Goal: Task Accomplishment & Management: Manage account settings

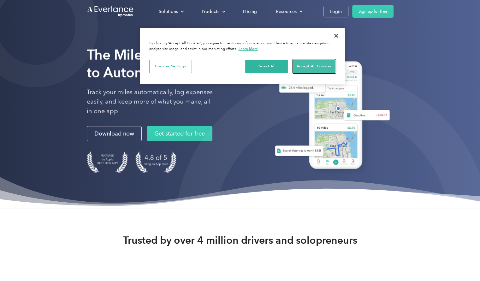
click at [306, 68] on button "Accept All Cookies" at bounding box center [314, 66] width 43 height 13
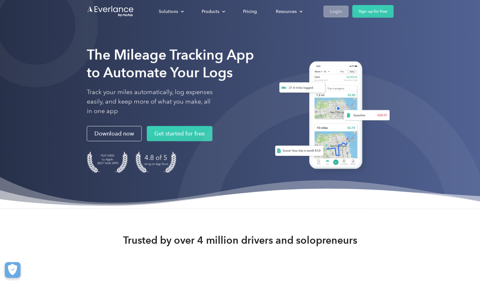
click at [330, 12] on div "Login" at bounding box center [336, 12] width 12 height 8
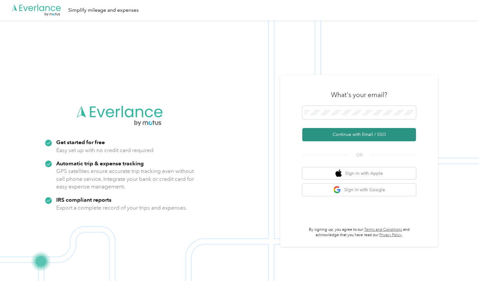
click at [358, 134] on button "Continue with Email / SSO" at bounding box center [359, 134] width 114 height 13
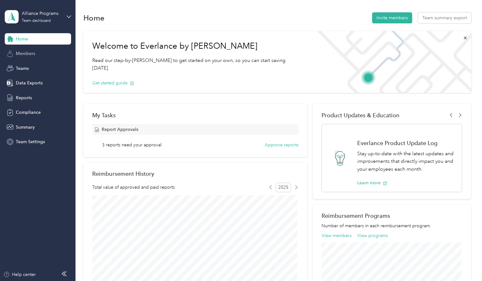
click at [34, 51] on span "Members" at bounding box center [25, 53] width 19 height 7
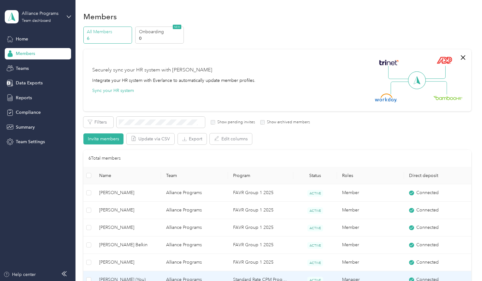
scroll to position [1, 0]
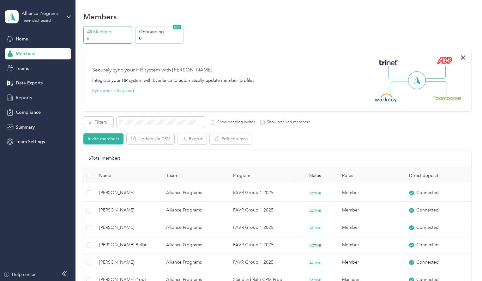
click at [27, 98] on span "Reports" at bounding box center [24, 97] width 16 height 7
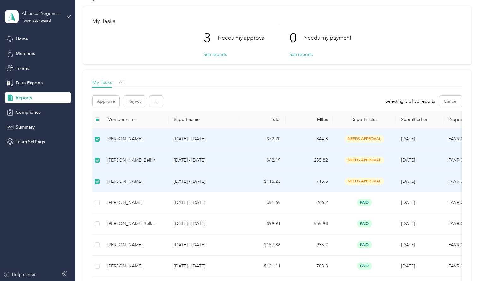
scroll to position [22, 0]
click at [107, 100] on button "Approve" at bounding box center [106, 100] width 27 height 11
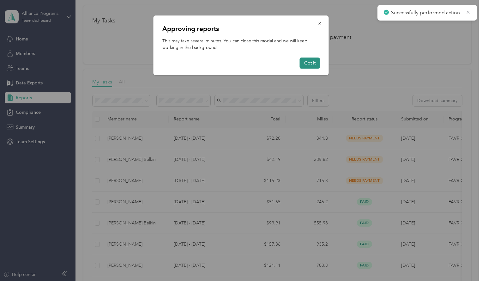
click at [309, 64] on button "Got it" at bounding box center [310, 62] width 20 height 11
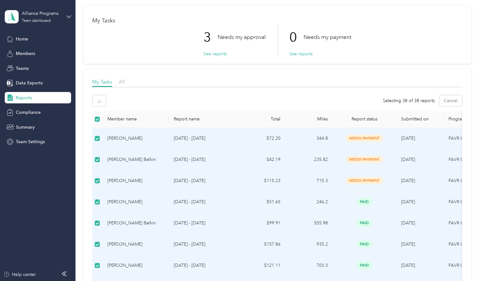
click at [131, 98] on div "Selecting 38 of 38 reports Cancel" at bounding box center [277, 100] width 370 height 11
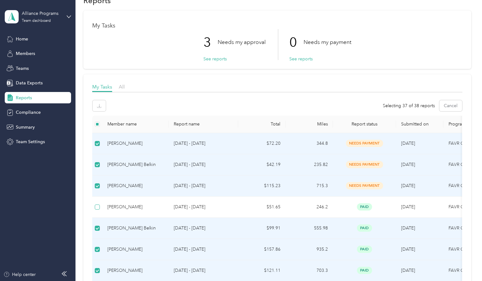
scroll to position [16, 0]
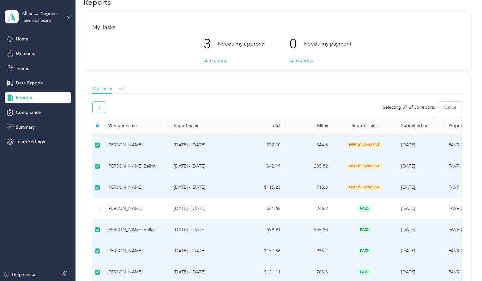
click at [99, 106] on icon "button" at bounding box center [99, 107] width 4 height 4
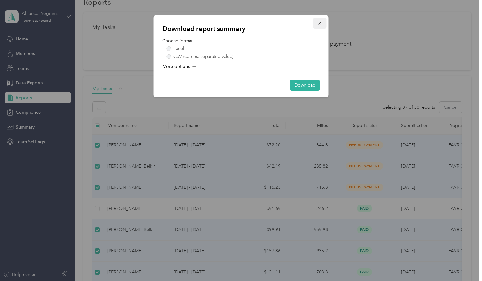
click at [319, 24] on icon "button" at bounding box center [319, 23] width 3 height 3
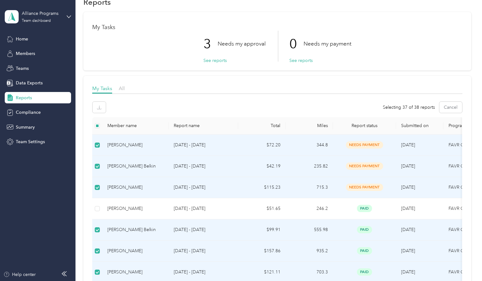
click at [24, 94] on span "Reports" at bounding box center [24, 97] width 16 height 7
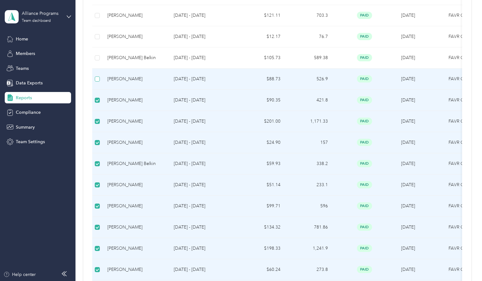
scroll to position [281, 0]
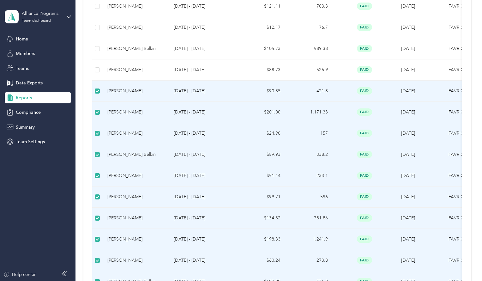
click at [98, 87] on label at bounding box center [97, 90] width 5 height 7
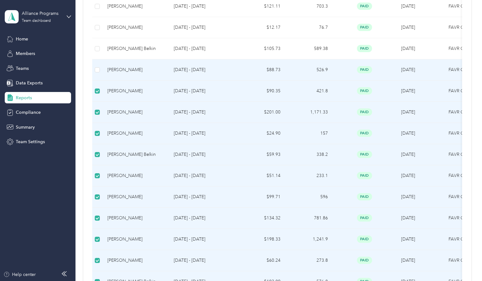
click at [100, 69] on td at bounding box center [97, 69] width 10 height 21
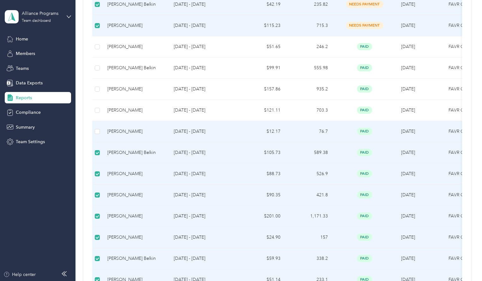
scroll to position [177, 0]
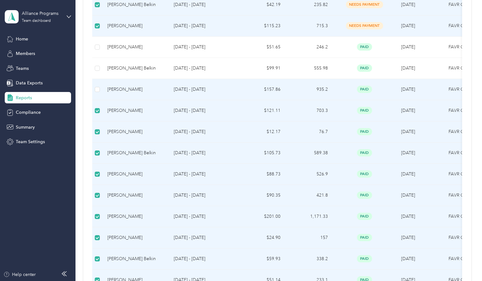
click at [97, 94] on td at bounding box center [97, 89] width 10 height 21
click at [96, 86] on label at bounding box center [97, 89] width 5 height 7
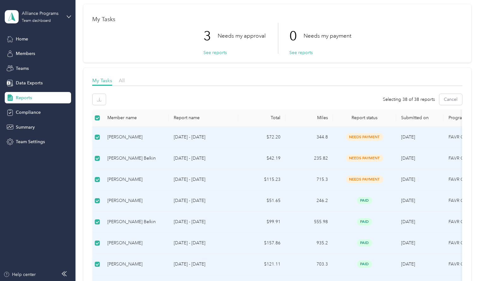
scroll to position [23, 0]
click at [212, 51] on button "See reports" at bounding box center [214, 53] width 23 height 7
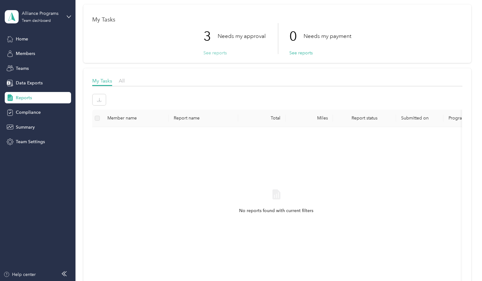
click at [216, 53] on button "See reports" at bounding box center [214, 53] width 23 height 7
click at [121, 81] on span "All" at bounding box center [122, 81] width 6 height 6
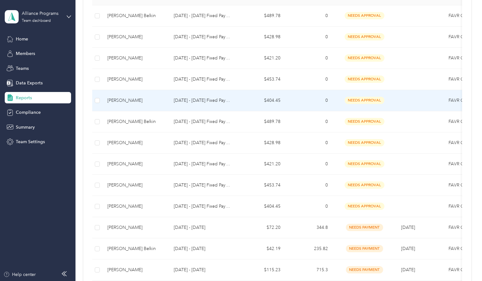
scroll to position [145, 0]
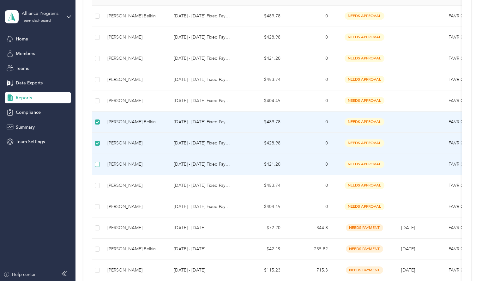
click at [97, 161] on label at bounding box center [97, 164] width 5 height 7
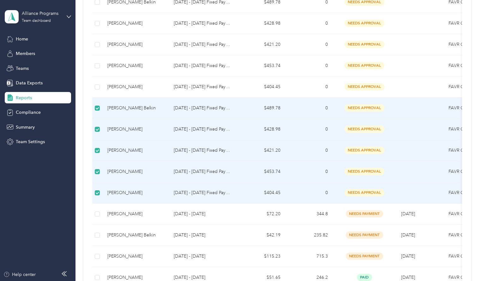
scroll to position [159, 0]
click at [20, 102] on div "Reports" at bounding box center [38, 97] width 66 height 11
click at [66, 15] on div "Alliance Programs Team dashboard" at bounding box center [38, 17] width 66 height 22
click at [23, 52] on div "Team dashboard" at bounding box center [71, 50] width 124 height 11
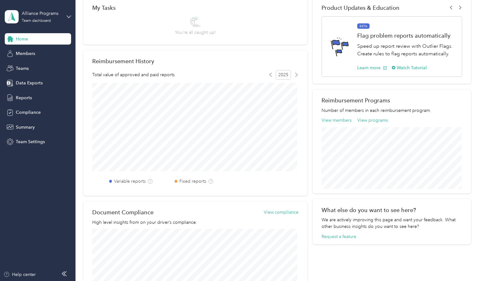
scroll to position [108, 0]
click at [337, 119] on button "View members" at bounding box center [336, 119] width 30 height 7
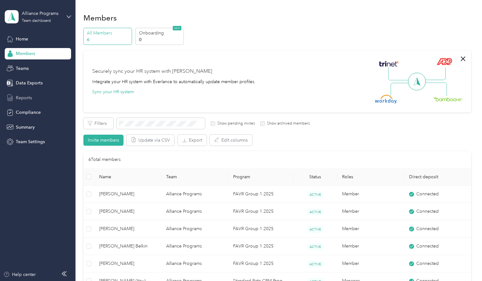
click at [23, 96] on span "Reports" at bounding box center [24, 97] width 16 height 7
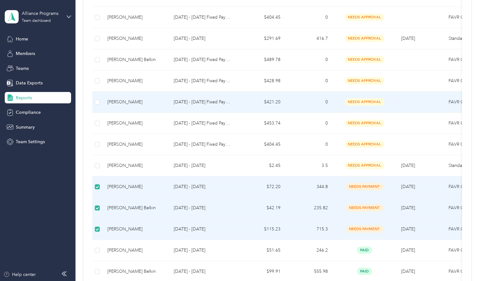
scroll to position [230, 0]
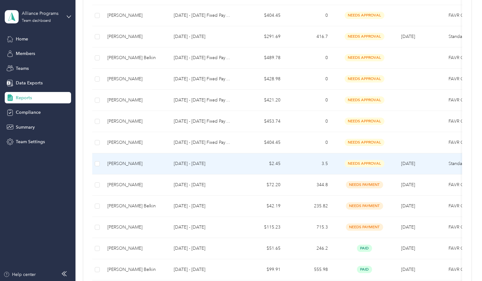
click at [186, 161] on p "Aug 1 - 31, 2025" at bounding box center [203, 163] width 59 height 7
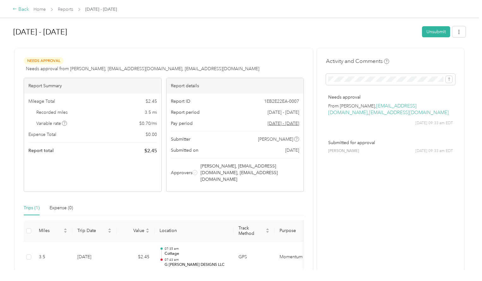
click at [19, 7] on div "Back" at bounding box center [21, 10] width 16 height 8
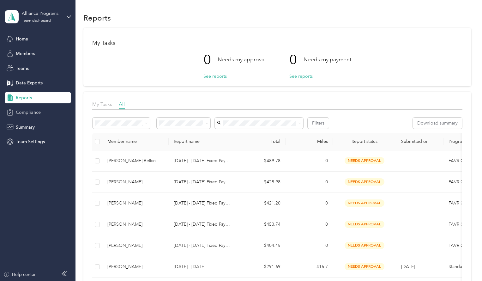
click at [28, 113] on span "Compliance" at bounding box center [28, 112] width 25 height 7
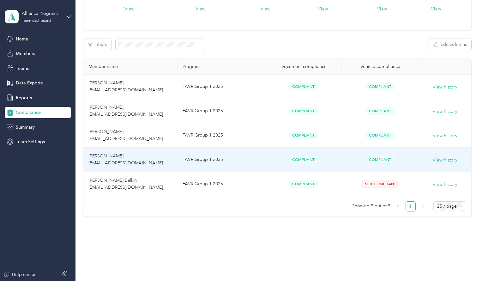
scroll to position [65, 0]
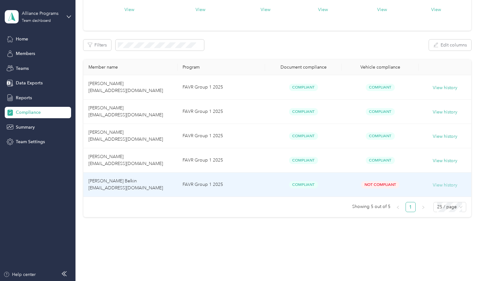
click at [438, 185] on button "View history" at bounding box center [445, 185] width 25 height 7
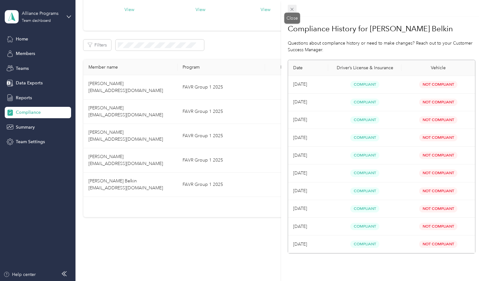
click at [292, 8] on icon at bounding box center [291, 9] width 5 height 5
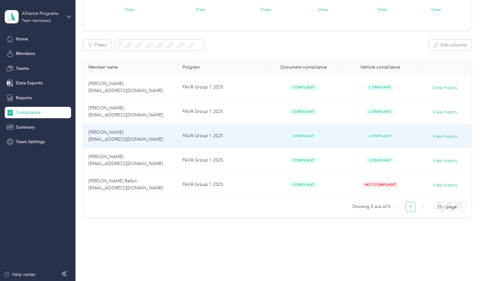
scroll to position [0, 0]
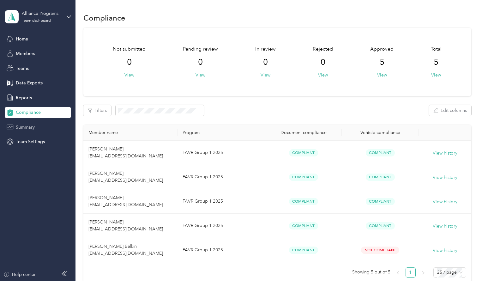
click at [26, 125] on span "Summary" at bounding box center [25, 127] width 19 height 7
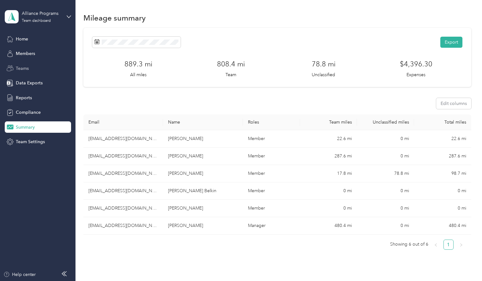
click at [19, 66] on span "Teams" at bounding box center [22, 68] width 13 height 7
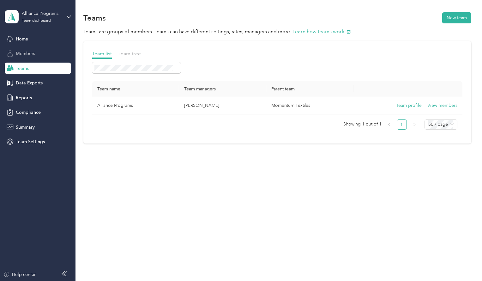
click at [17, 53] on span "Members" at bounding box center [25, 53] width 19 height 7
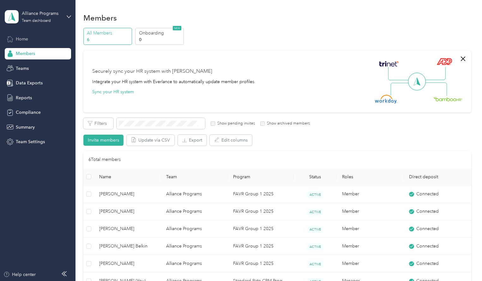
click at [19, 37] on span "Home" at bounding box center [22, 39] width 12 height 7
